Goal: Ask a question

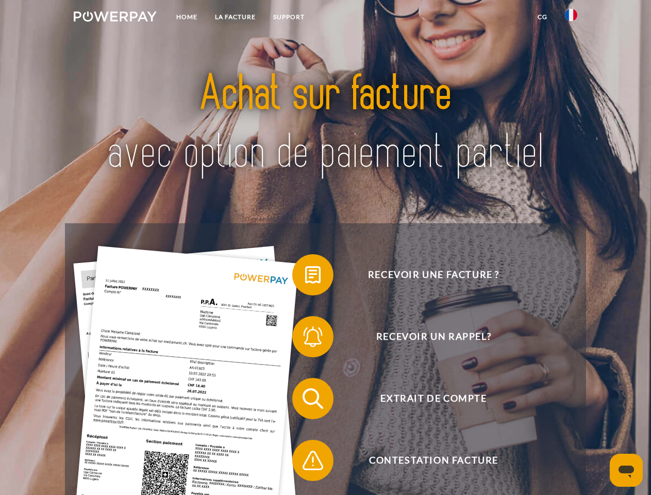
click at [115, 18] on img at bounding box center [115, 16] width 83 height 10
click at [571, 18] on img at bounding box center [571, 15] width 12 height 12
click at [542, 17] on link "CG" at bounding box center [542, 17] width 27 height 19
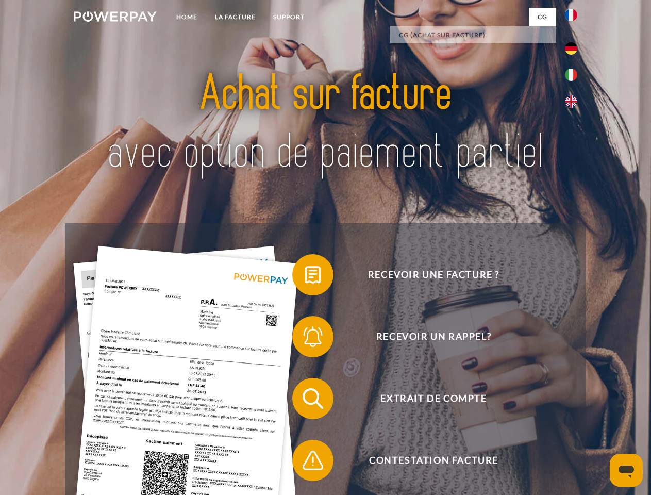
click at [305, 277] on span at bounding box center [298, 275] width 52 height 52
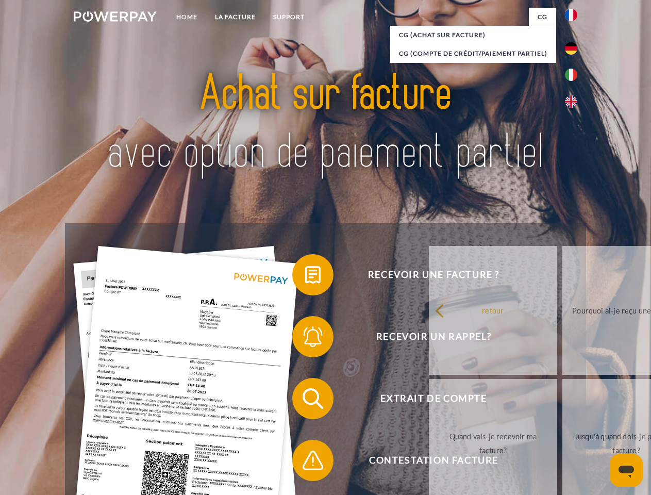
click at [305, 339] on span at bounding box center [298, 337] width 52 height 52
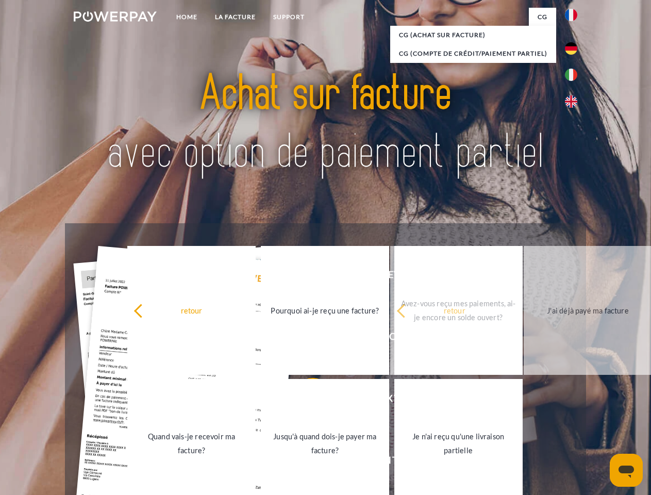
click at [305, 400] on link "Jusqu'à quand dois-je payer ma facture?" at bounding box center [325, 443] width 128 height 129
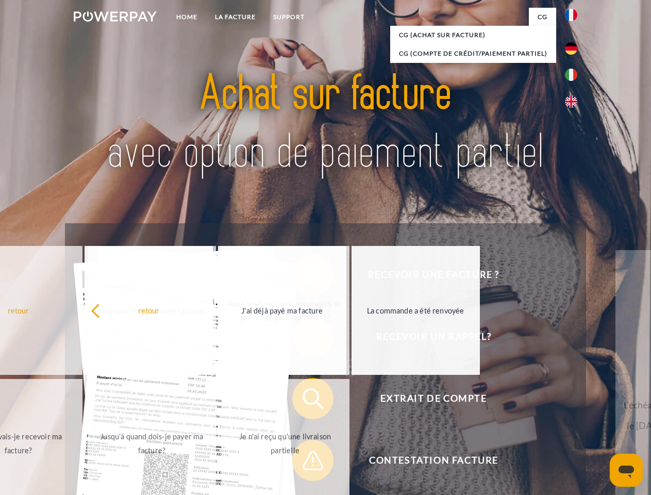
click at [305, 462] on span at bounding box center [298, 460] width 52 height 52
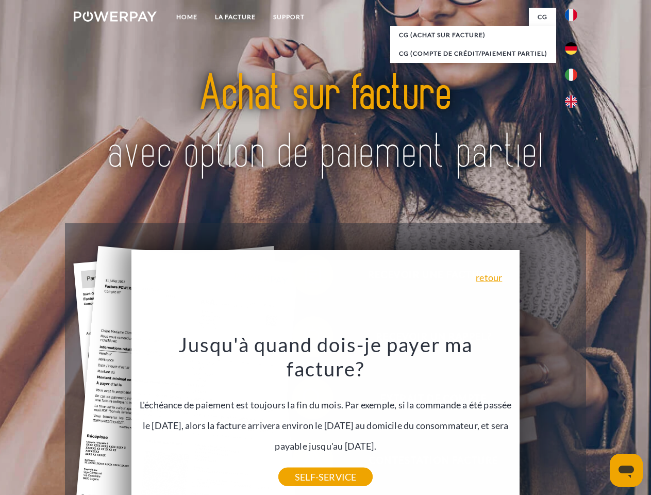
click at [626, 470] on icon "Ouvrir la fenêtre de messagerie" at bounding box center [625, 471] width 15 height 12
